Goal: Task Accomplishment & Management: Complete application form

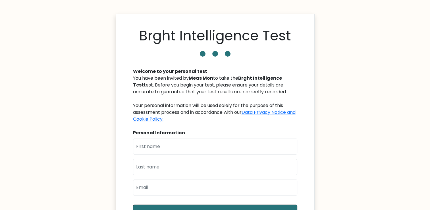
click at [185, 143] on input "text" at bounding box center [215, 146] width 164 height 16
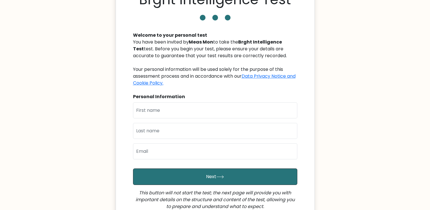
scroll to position [38, 0]
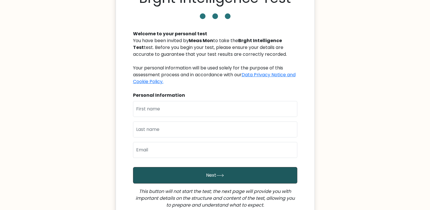
click at [203, 172] on button "Next" at bounding box center [215, 175] width 164 height 16
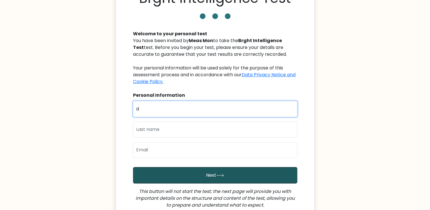
type input "d"
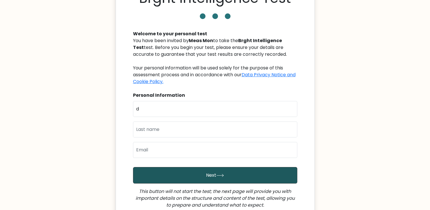
click at [181, 172] on button "Next" at bounding box center [215, 175] width 164 height 16
type input "d"
click at [181, 172] on button "Next" at bounding box center [215, 175] width 164 height 16
click at [204, 175] on button "Next" at bounding box center [215, 175] width 164 height 16
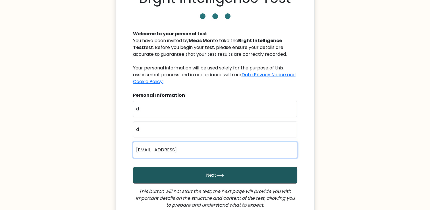
type input "sd@gmail.comm"
click at [133, 167] on button "Next" at bounding box center [215, 175] width 164 height 16
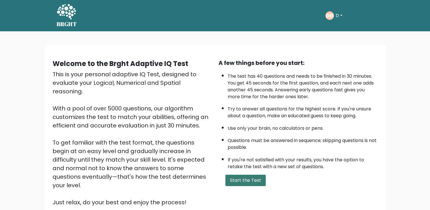
click at [258, 181] on button "Start the Test" at bounding box center [245, 180] width 40 height 11
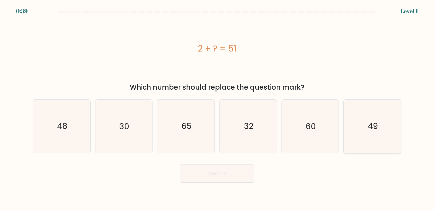
click at [363, 137] on icon "49" at bounding box center [372, 126] width 53 height 53
click at [217, 108] on input "f. 49" at bounding box center [217, 106] width 0 height 3
radio input "true"
click at [234, 178] on button "Next" at bounding box center [217, 173] width 74 height 18
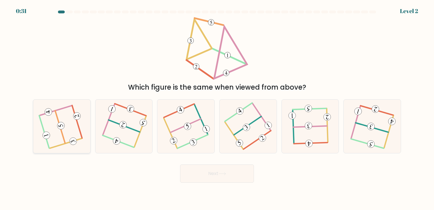
click at [72, 129] on icon at bounding box center [61, 126] width 43 height 43
click at [217, 108] on input "a." at bounding box center [217, 106] width 0 height 3
radio input "true"
click at [180, 164] on button "Next" at bounding box center [217, 173] width 74 height 18
click at [212, 167] on button "Next" at bounding box center [217, 173] width 74 height 18
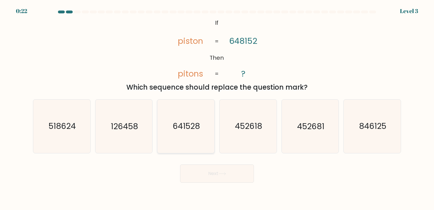
click at [189, 132] on icon "641528" at bounding box center [185, 126] width 53 height 53
click at [217, 108] on input "c. 641528" at bounding box center [217, 106] width 0 height 3
radio input "true"
click at [220, 176] on button "Next" at bounding box center [217, 173] width 74 height 18
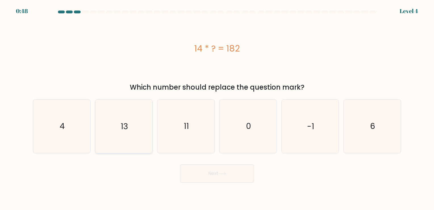
click at [127, 126] on text "13" at bounding box center [124, 126] width 7 height 11
click at [217, 108] on input "b. 13" at bounding box center [217, 106] width 0 height 3
radio input "true"
click at [213, 185] on body "0:46 Level 4 a." at bounding box center [217, 105] width 434 height 210
click at [213, 173] on button "Next" at bounding box center [217, 173] width 74 height 18
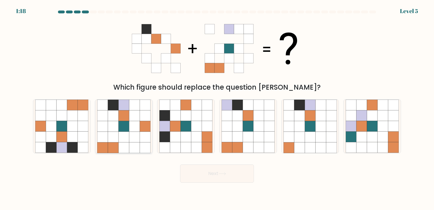
click at [105, 112] on icon at bounding box center [103, 115] width 11 height 11
click at [217, 108] on input "b." at bounding box center [217, 106] width 0 height 3
radio input "true"
click at [225, 181] on button "Next" at bounding box center [217, 173] width 74 height 18
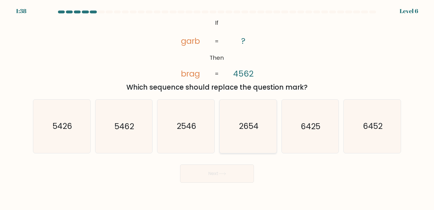
click at [258, 124] on text "2654" at bounding box center [249, 126] width 20 height 11
click at [217, 108] on input "d. 2654" at bounding box center [217, 106] width 0 height 3
radio input "true"
click at [246, 178] on button "Next" at bounding box center [217, 173] width 74 height 18
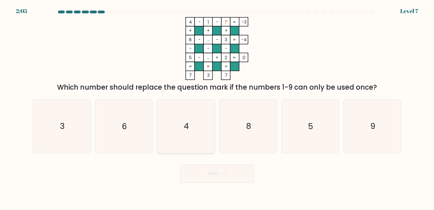
click at [176, 126] on icon "4" at bounding box center [185, 126] width 53 height 53
click at [217, 108] on input "c. 4" at bounding box center [217, 106] width 0 height 3
radio input "true"
click at [64, 118] on icon "3" at bounding box center [61, 126] width 53 height 53
click at [217, 108] on input "a. 3" at bounding box center [217, 106] width 0 height 3
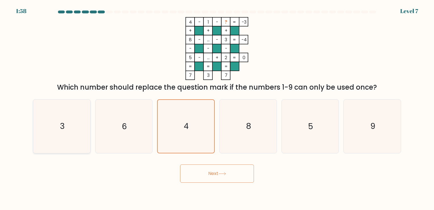
radio input "true"
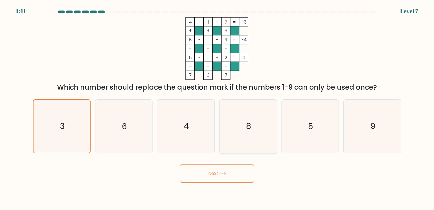
click at [244, 134] on icon "8" at bounding box center [248, 126] width 53 height 53
click at [217, 108] on input "d. 8" at bounding box center [217, 106] width 0 height 3
radio input "true"
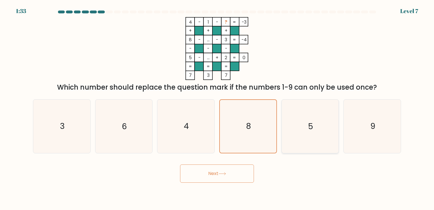
click at [295, 125] on icon "5" at bounding box center [310, 126] width 53 height 53
click at [217, 108] on input "e. 5" at bounding box center [217, 106] width 0 height 3
radio input "true"
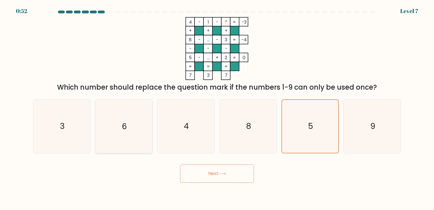
click at [120, 138] on icon "6" at bounding box center [123, 126] width 53 height 53
click at [217, 108] on input "b. 6" at bounding box center [217, 106] width 0 height 3
radio input "true"
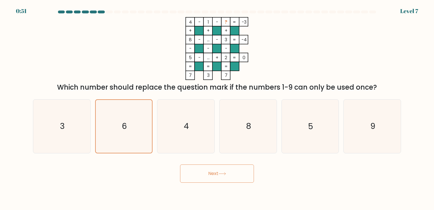
click at [198, 169] on button "Next" at bounding box center [217, 173] width 74 height 18
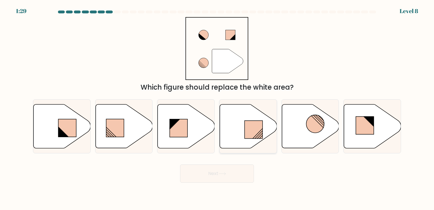
click at [253, 127] on rect at bounding box center [254, 130] width 18 height 18
click at [217, 108] on input "d." at bounding box center [217, 106] width 0 height 3
radio input "true"
click at [222, 169] on button "Next" at bounding box center [217, 173] width 74 height 18
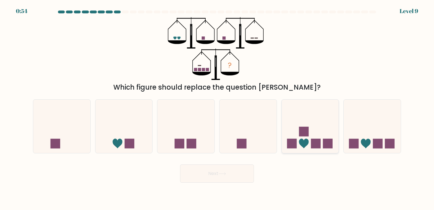
click at [308, 136] on rect at bounding box center [304, 132] width 10 height 10
click at [217, 108] on input "e." at bounding box center [217, 106] width 0 height 3
radio input "true"
click at [394, 134] on icon at bounding box center [372, 126] width 57 height 47
click at [217, 108] on input "f." at bounding box center [217, 106] width 0 height 3
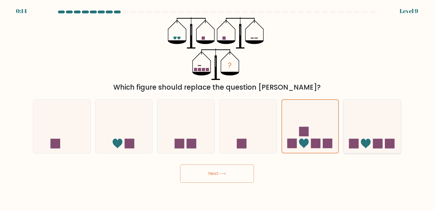
radio input "true"
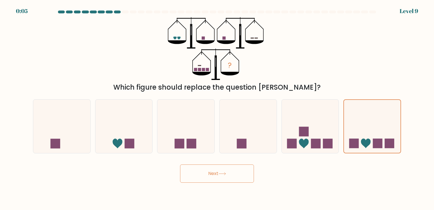
click at [218, 175] on button "Next" at bounding box center [217, 173] width 74 height 18
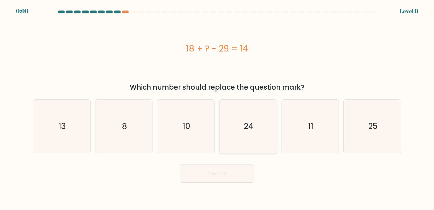
click at [254, 128] on text "24" at bounding box center [249, 126] width 10 height 11
click at [217, 108] on input "d. 24" at bounding box center [217, 106] width 0 height 3
radio input "true"
click at [364, 133] on icon "25" at bounding box center [372, 126] width 53 height 53
click at [217, 108] on input "f. 25" at bounding box center [217, 106] width 0 height 3
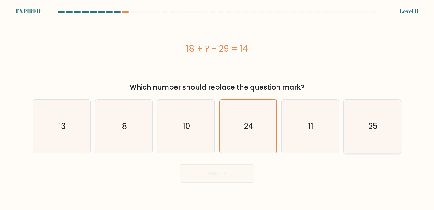
radio input "true"
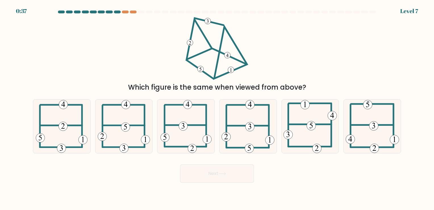
click at [387, 76] on div "Which figure is the same when viewed from above?" at bounding box center [217, 54] width 375 height 75
click at [260, 125] on icon at bounding box center [248, 126] width 53 height 53
click at [217, 108] on input "d." at bounding box center [217, 106] width 0 height 3
radio input "true"
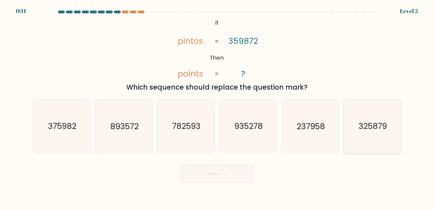
click at [370, 128] on text "325879" at bounding box center [373, 126] width 28 height 11
click at [217, 108] on input "f. 325879" at bounding box center [217, 106] width 0 height 3
radio input "true"
click at [223, 180] on button "Next" at bounding box center [217, 173] width 74 height 18
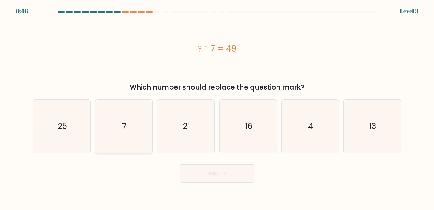
click at [134, 137] on icon "7" at bounding box center [123, 126] width 53 height 53
click at [217, 108] on input "b. 7" at bounding box center [217, 106] width 0 height 3
radio input "true"
click at [208, 167] on button "Next" at bounding box center [217, 173] width 74 height 18
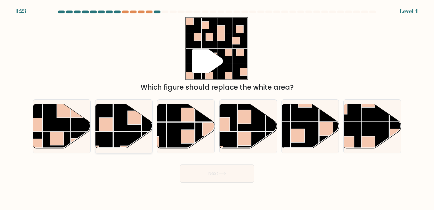
click at [110, 123] on rect at bounding box center [106, 124] width 14 height 14
click at [217, 108] on input "b." at bounding box center [217, 106] width 0 height 3
radio input "true"
click at [209, 175] on button "Next" at bounding box center [217, 173] width 74 height 18
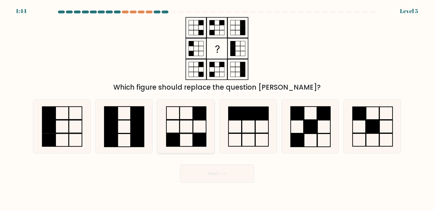
click at [198, 128] on icon at bounding box center [185, 126] width 53 height 53
click at [217, 108] on input "c." at bounding box center [217, 106] width 0 height 3
radio input "true"
click at [230, 178] on button "Next" at bounding box center [217, 173] width 74 height 18
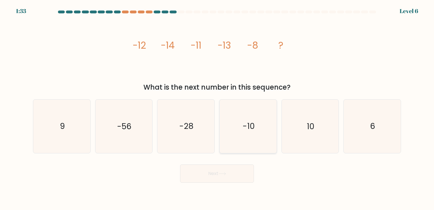
click at [267, 121] on icon "-10" at bounding box center [248, 126] width 53 height 53
click at [217, 108] on input "d. -10" at bounding box center [217, 106] width 0 height 3
radio input "true"
click at [236, 169] on button "Next" at bounding box center [217, 173] width 74 height 18
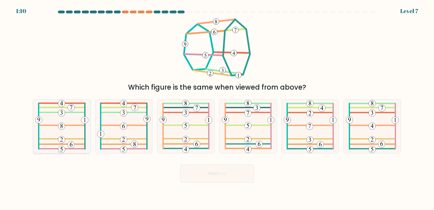
click at [71, 138] on icon at bounding box center [61, 126] width 53 height 53
click at [217, 108] on input "a." at bounding box center [217, 106] width 0 height 3
radio input "true"
click at [221, 167] on button "Next" at bounding box center [217, 173] width 74 height 18
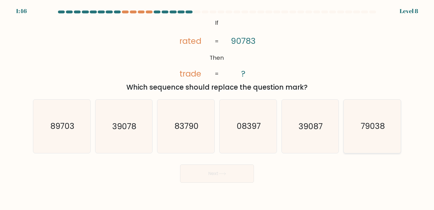
click at [370, 123] on text "79038" at bounding box center [373, 126] width 24 height 11
click at [217, 108] on input "f. 79038" at bounding box center [217, 106] width 0 height 3
radio input "true"
click at [234, 172] on button "Next" at bounding box center [217, 173] width 74 height 18
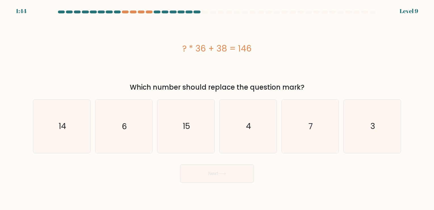
click at [234, 172] on button "Next" at bounding box center [217, 173] width 74 height 18
click at [304, 68] on div "? * 36 + 38 = 146" at bounding box center [217, 48] width 368 height 63
click at [380, 118] on icon "3" at bounding box center [372, 126] width 53 height 53
click at [217, 108] on input "f. 3" at bounding box center [217, 106] width 0 height 3
radio input "true"
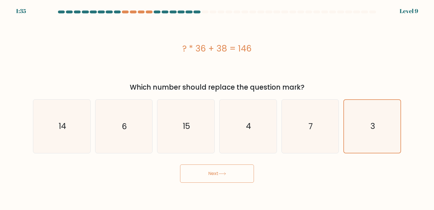
click at [222, 168] on button "Next" at bounding box center [217, 173] width 74 height 18
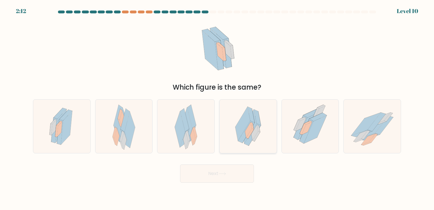
click at [243, 138] on icon at bounding box center [246, 132] width 16 height 22
click at [217, 108] on input "d." at bounding box center [217, 106] width 0 height 3
radio input "true"
click at [234, 172] on button "Next" at bounding box center [217, 173] width 74 height 18
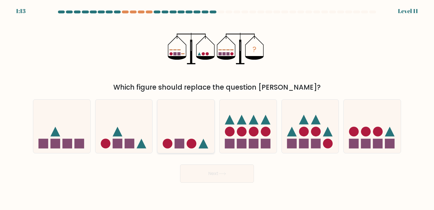
click at [193, 128] on icon at bounding box center [185, 126] width 57 height 47
click at [217, 108] on input "c." at bounding box center [217, 106] width 0 height 3
radio input "true"
click at [202, 172] on button "Next" at bounding box center [217, 173] width 74 height 18
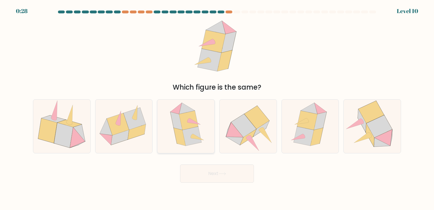
click at [190, 130] on icon at bounding box center [192, 136] width 19 height 19
click at [217, 108] on input "c." at bounding box center [217, 106] width 0 height 3
radio input "true"
click at [230, 177] on button "Next" at bounding box center [217, 173] width 74 height 18
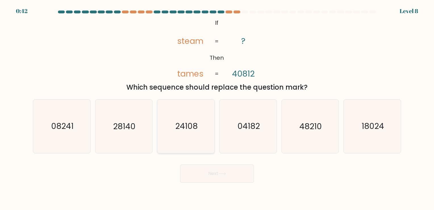
click at [173, 127] on icon "24108" at bounding box center [185, 126] width 53 height 53
click at [217, 108] on input "c. 24108" at bounding box center [217, 106] width 0 height 3
radio input "true"
click at [210, 165] on button "Next" at bounding box center [217, 173] width 74 height 18
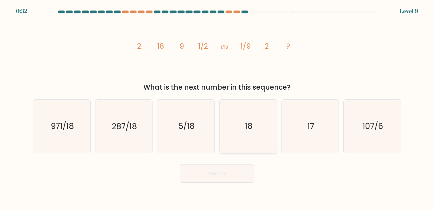
click at [260, 112] on icon "18" at bounding box center [248, 126] width 53 height 53
click at [217, 108] on input "d. 18" at bounding box center [217, 106] width 0 height 3
radio input "true"
click at [229, 178] on button "Next" at bounding box center [217, 173] width 74 height 18
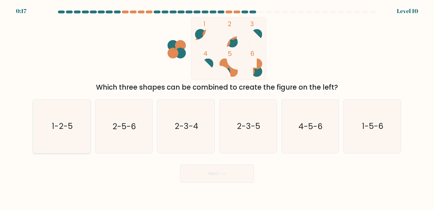
click at [78, 134] on icon "1-2-5" at bounding box center [61, 126] width 53 height 53
click at [217, 108] on input "a. 1-2-5" at bounding box center [217, 106] width 0 height 3
radio input "true"
click at [225, 177] on button "Next" at bounding box center [217, 173] width 74 height 18
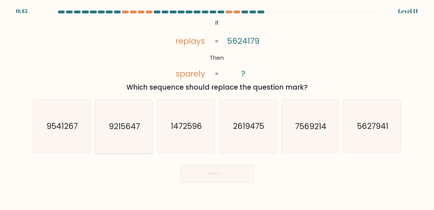
click at [124, 127] on text "9215647" at bounding box center [124, 126] width 31 height 11
click at [217, 108] on input "b. 9215647" at bounding box center [217, 106] width 0 height 3
radio input "true"
click at [223, 171] on button "Next" at bounding box center [217, 173] width 74 height 18
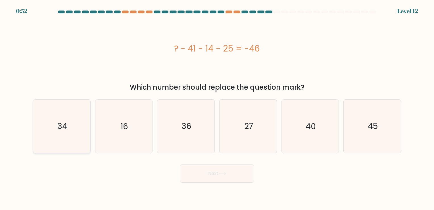
click at [74, 134] on icon "34" at bounding box center [61, 126] width 53 height 53
click at [217, 108] on input "a. 34" at bounding box center [217, 106] width 0 height 3
radio input "true"
click at [190, 179] on button "Next" at bounding box center [217, 173] width 74 height 18
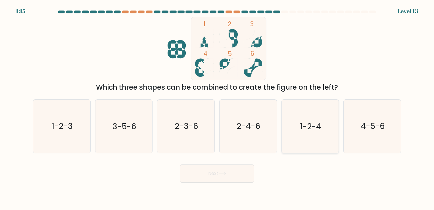
click at [316, 126] on text "1-2-4" at bounding box center [310, 126] width 21 height 11
click at [217, 108] on input "e. 1-2-4" at bounding box center [217, 106] width 0 height 3
radio input "true"
click at [227, 175] on button "Next" at bounding box center [217, 173] width 74 height 18
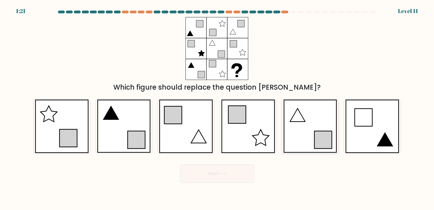
click at [304, 128] on icon at bounding box center [311, 126] width 54 height 53
click at [217, 108] on input "e." at bounding box center [217, 106] width 0 height 3
radio input "true"
click at [215, 176] on button "Next" at bounding box center [217, 173] width 74 height 18
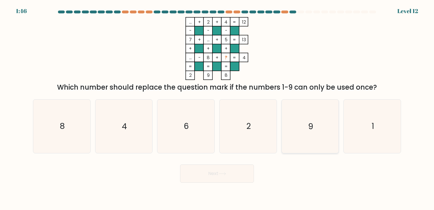
click at [312, 128] on text "9" at bounding box center [310, 126] width 5 height 11
click at [217, 108] on input "e. 9" at bounding box center [217, 106] width 0 height 3
radio input "true"
click at [234, 175] on button "Next" at bounding box center [217, 173] width 74 height 18
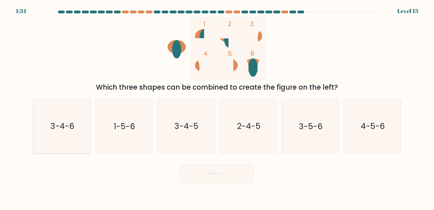
click at [58, 142] on icon "3-4-6" at bounding box center [61, 126] width 53 height 53
click at [217, 108] on input "a. 3-4-6" at bounding box center [217, 106] width 0 height 3
radio input "true"
click at [214, 171] on button "Next" at bounding box center [217, 173] width 74 height 18
